Goal: Navigation & Orientation: Find specific page/section

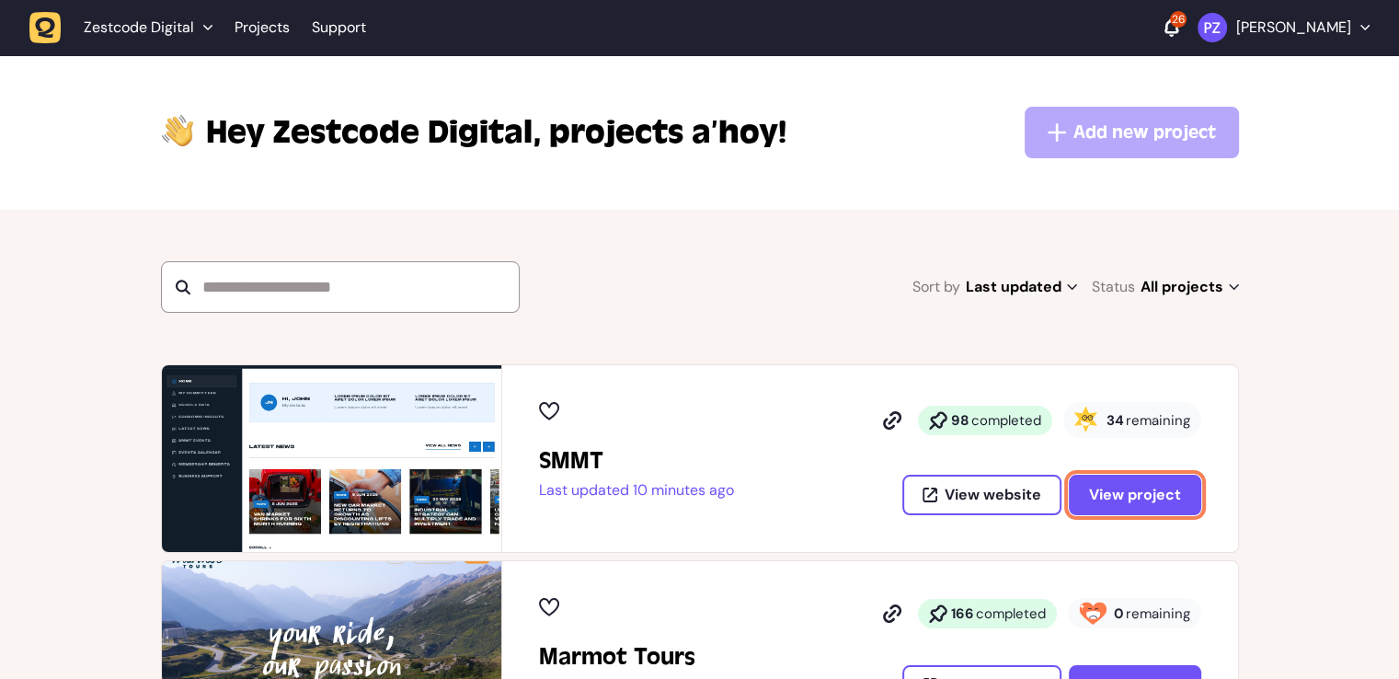
click at [1149, 482] on button "View project" at bounding box center [1135, 494] width 132 height 40
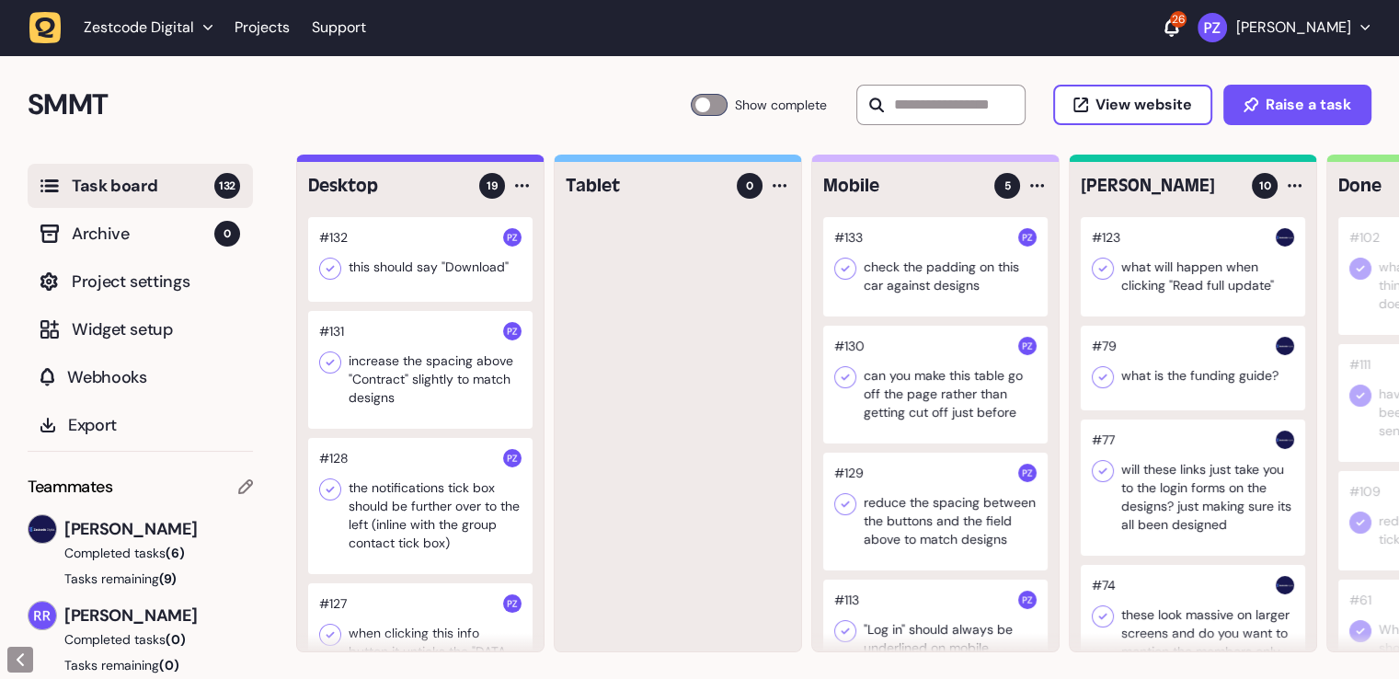
click at [394, 266] on div at bounding box center [420, 259] width 224 height 85
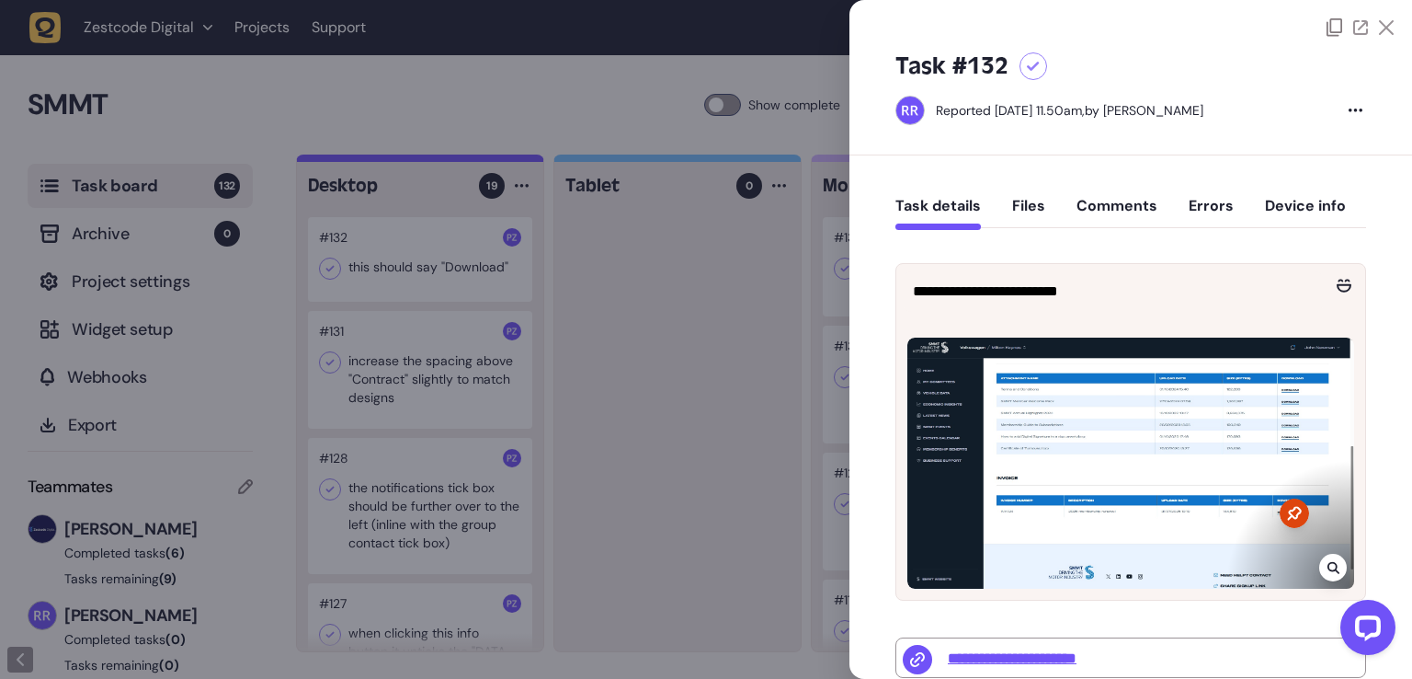
click at [603, 384] on div at bounding box center [706, 339] width 1412 height 679
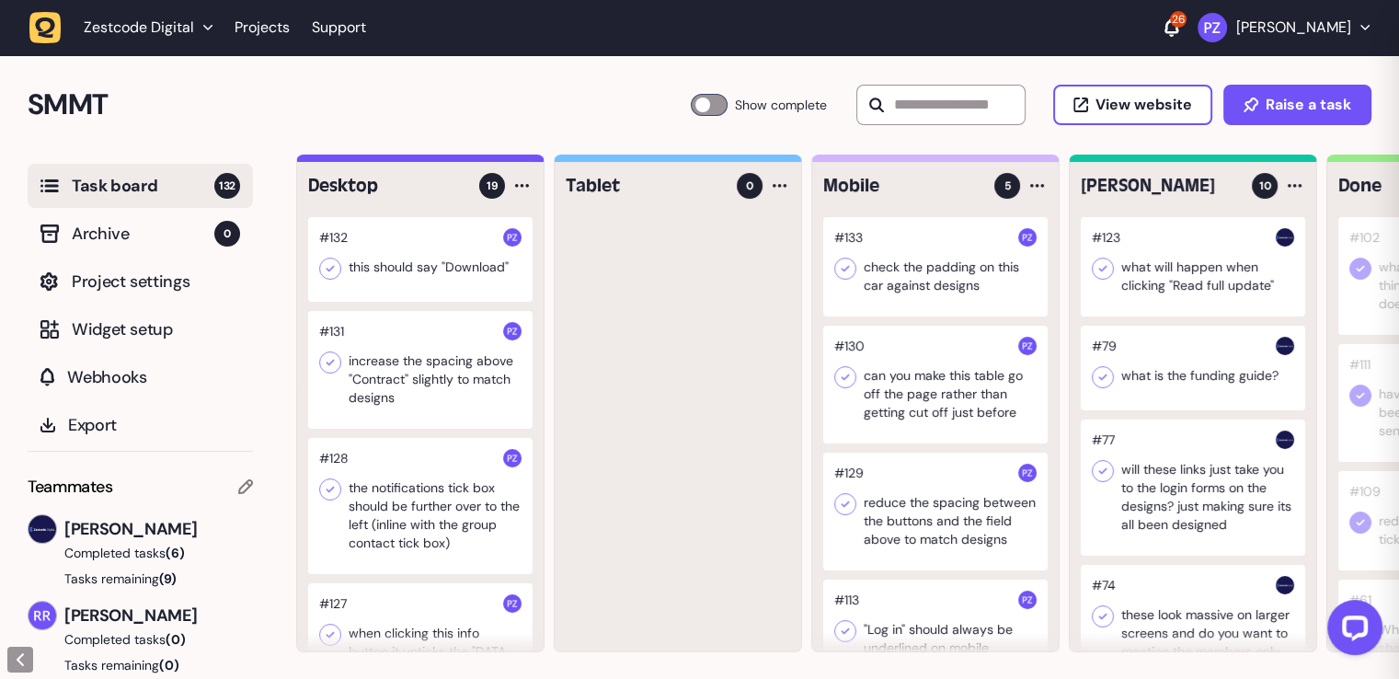
click at [457, 372] on div at bounding box center [420, 370] width 224 height 118
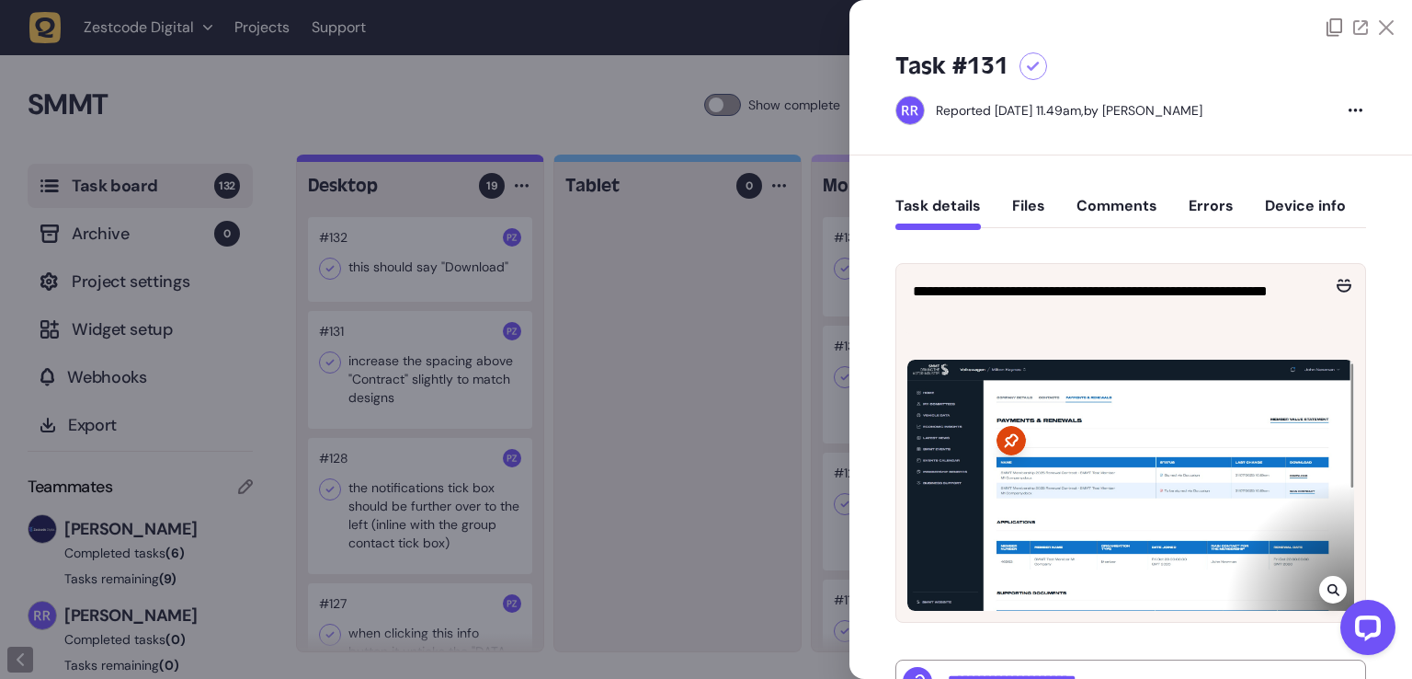
click at [607, 401] on div at bounding box center [706, 339] width 1412 height 679
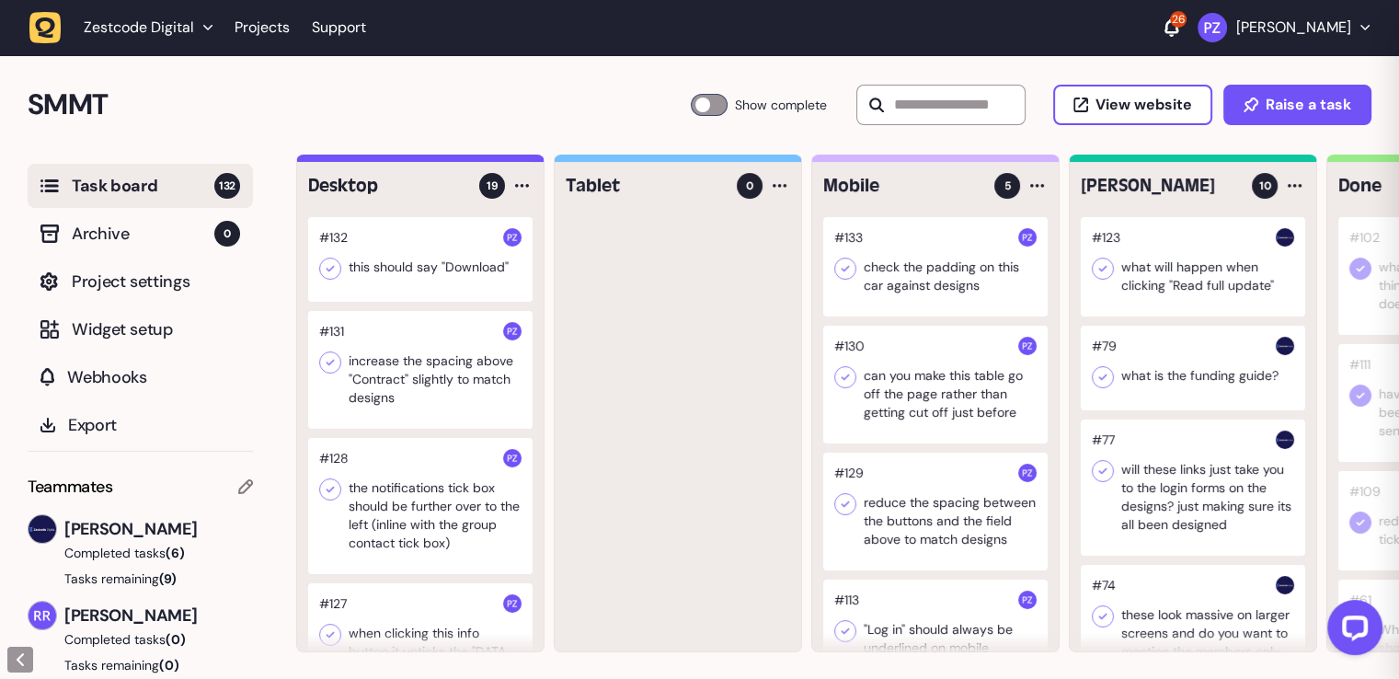
click at [885, 280] on div at bounding box center [935, 266] width 224 height 99
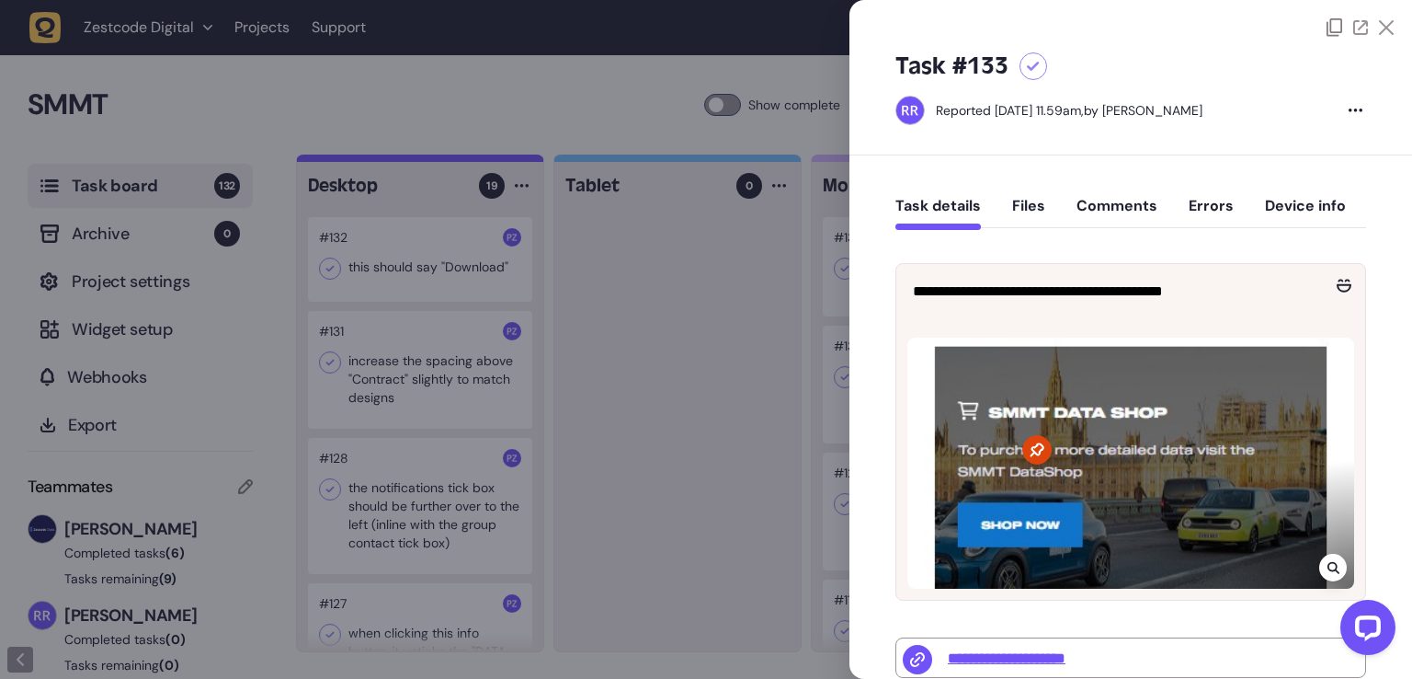
click at [749, 394] on div at bounding box center [706, 339] width 1412 height 679
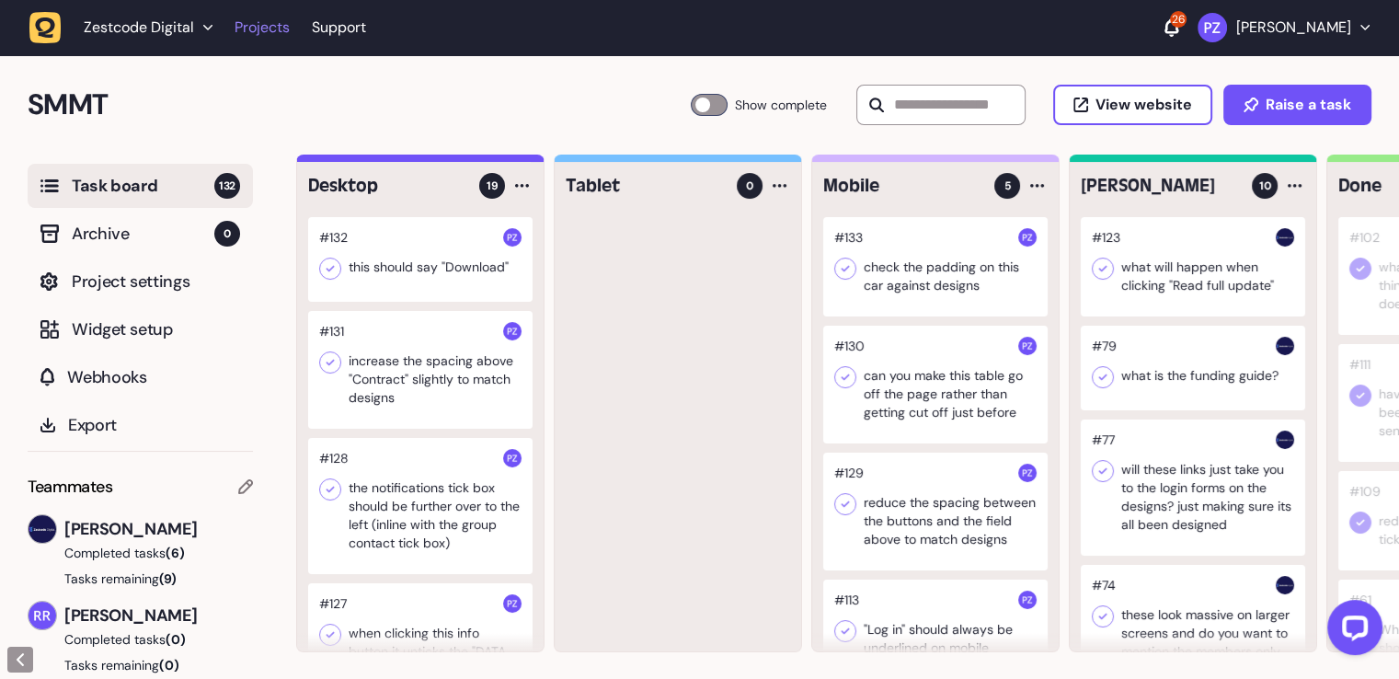
click at [272, 39] on link "Projects" at bounding box center [261, 27] width 55 height 33
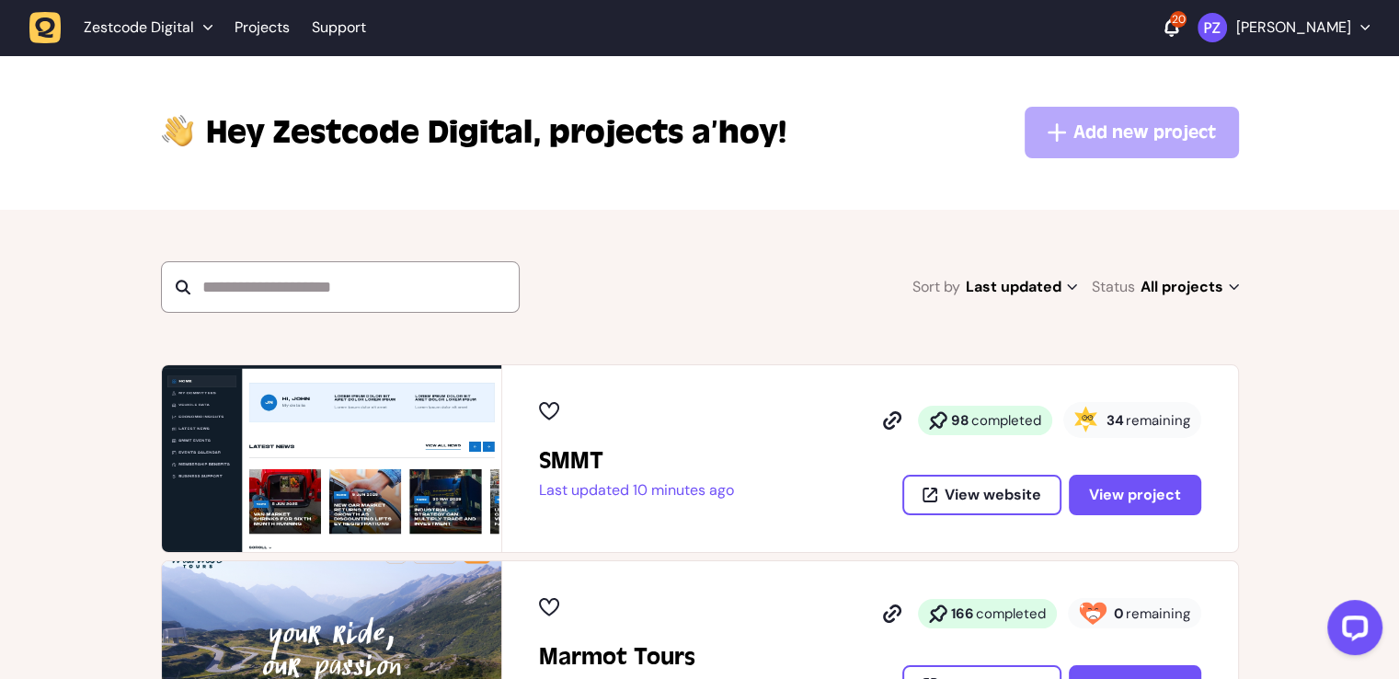
scroll to position [92, 0]
